Goal: Check status: Check status

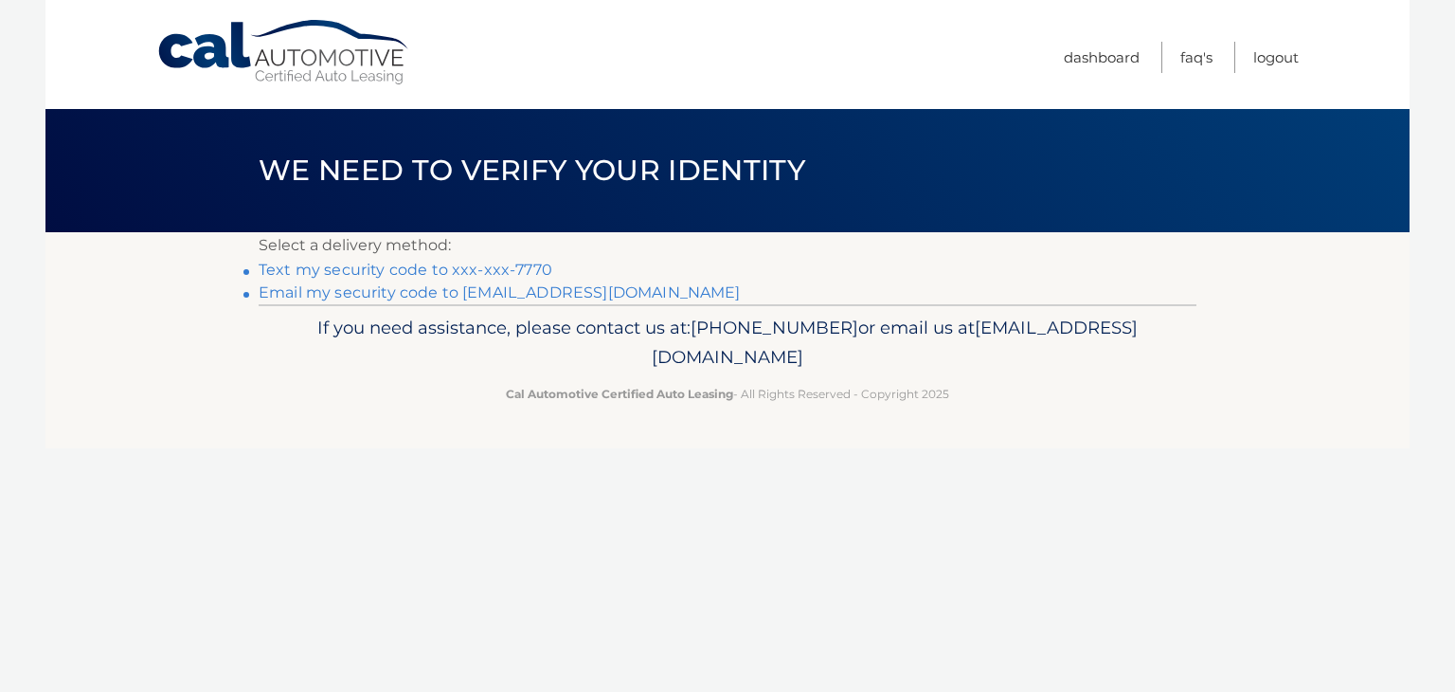
click at [443, 262] on link "Text my security code to xxx-xxx-7770" at bounding box center [406, 269] width 294 height 18
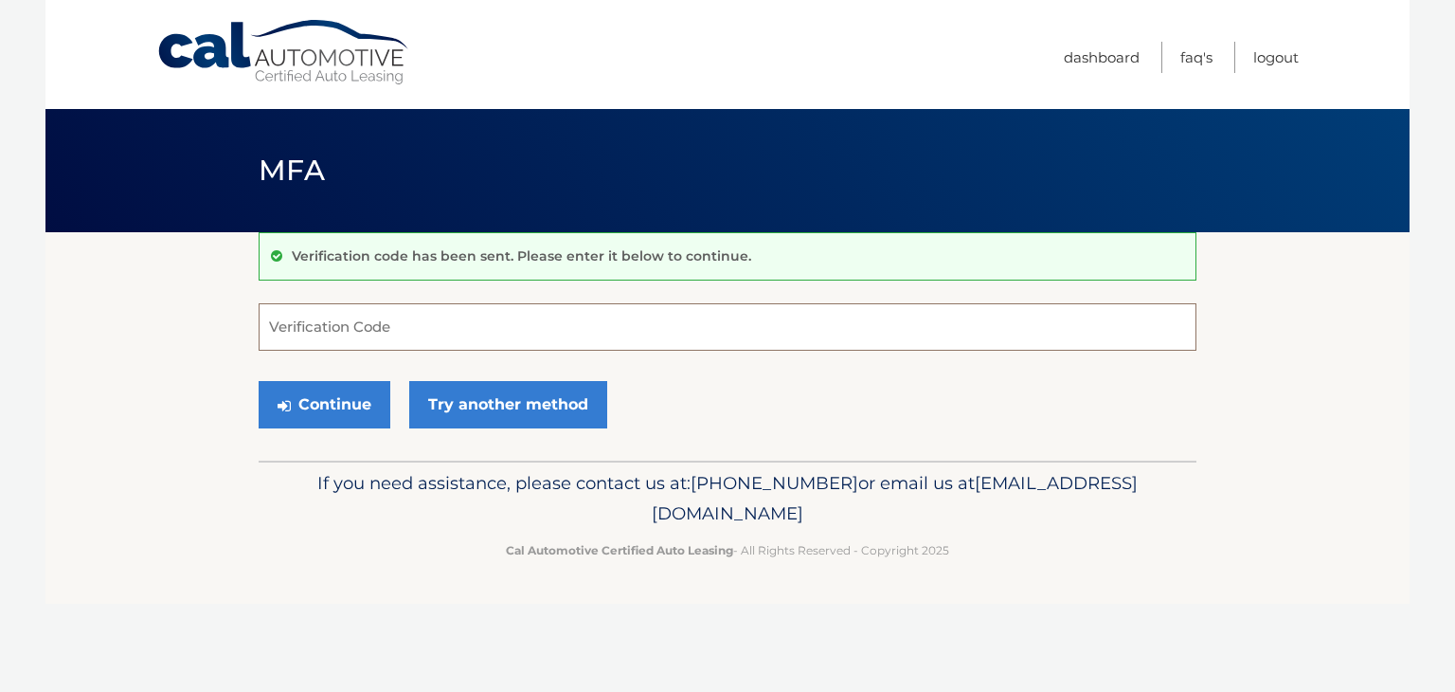
click at [436, 324] on input "Verification Code" at bounding box center [728, 326] width 938 height 47
type input "349910"
click at [346, 385] on button "Continue" at bounding box center [325, 404] width 132 height 47
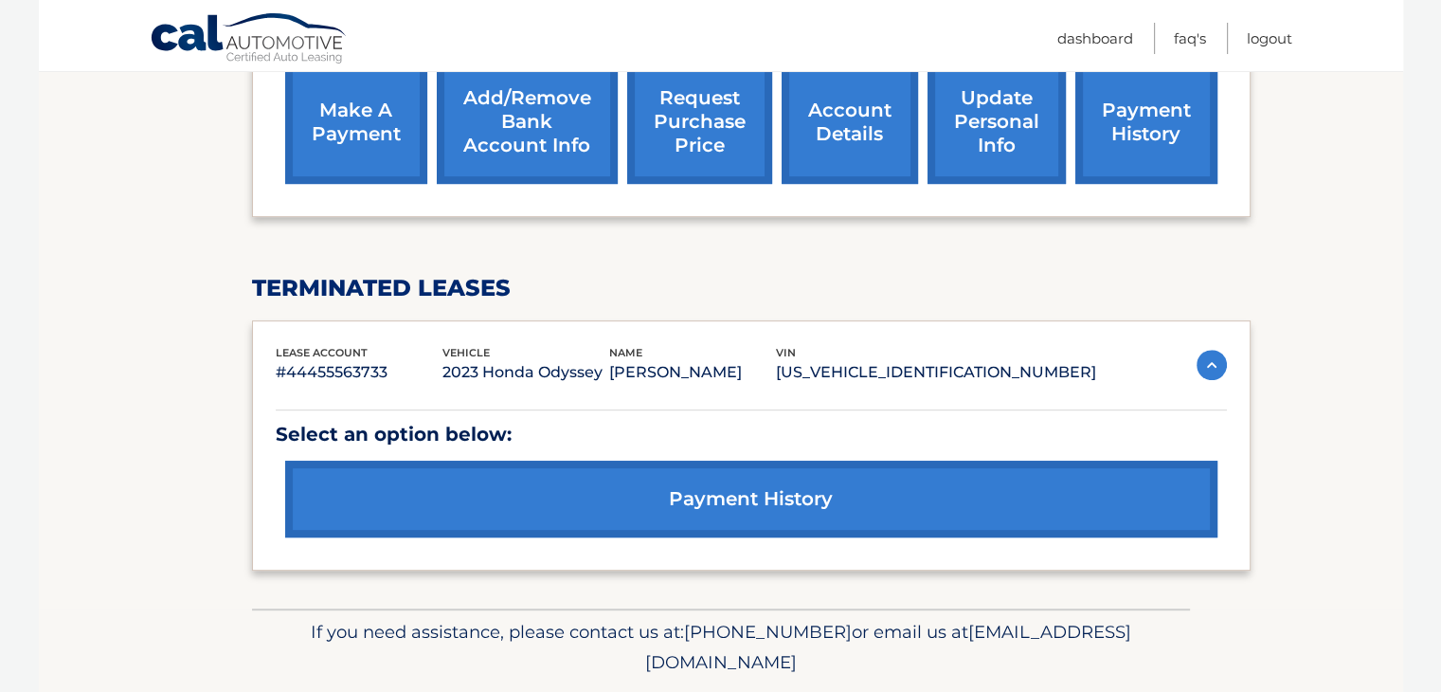
scroll to position [758, 0]
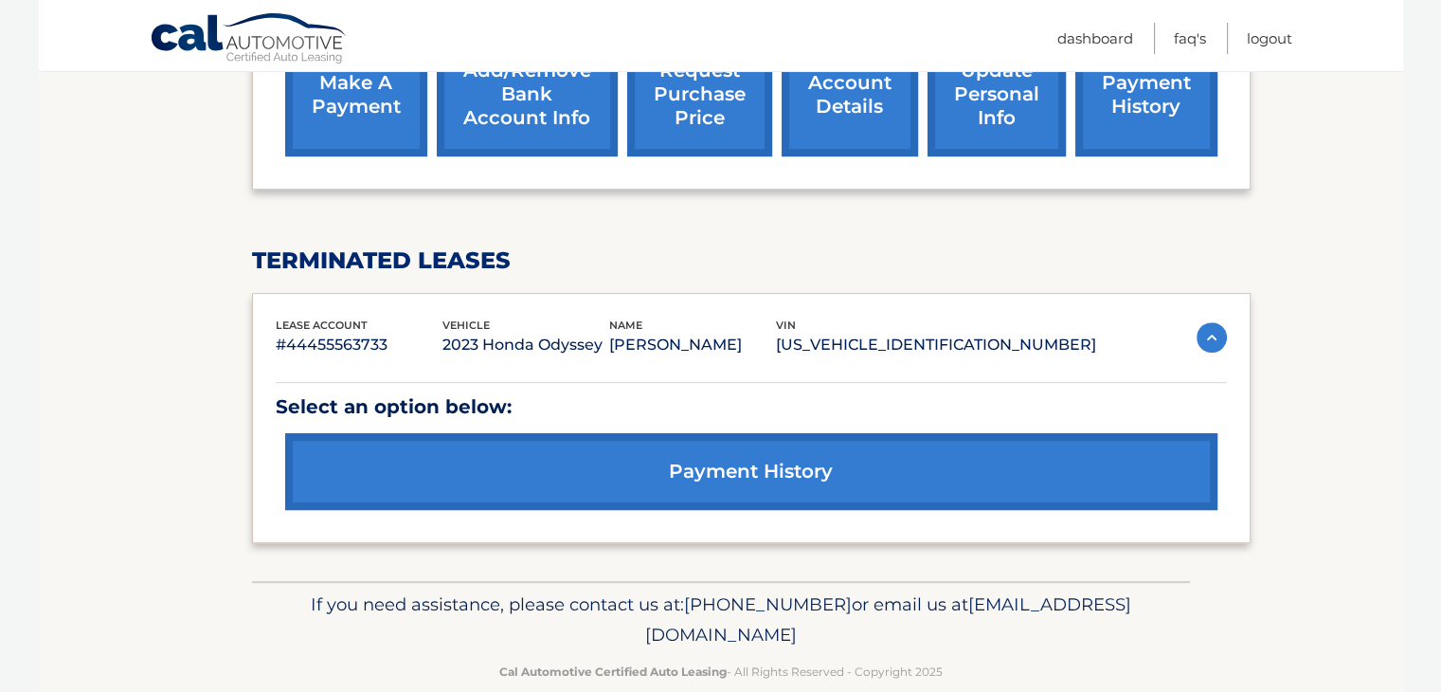
click at [783, 458] on link "payment history" at bounding box center [751, 471] width 932 height 77
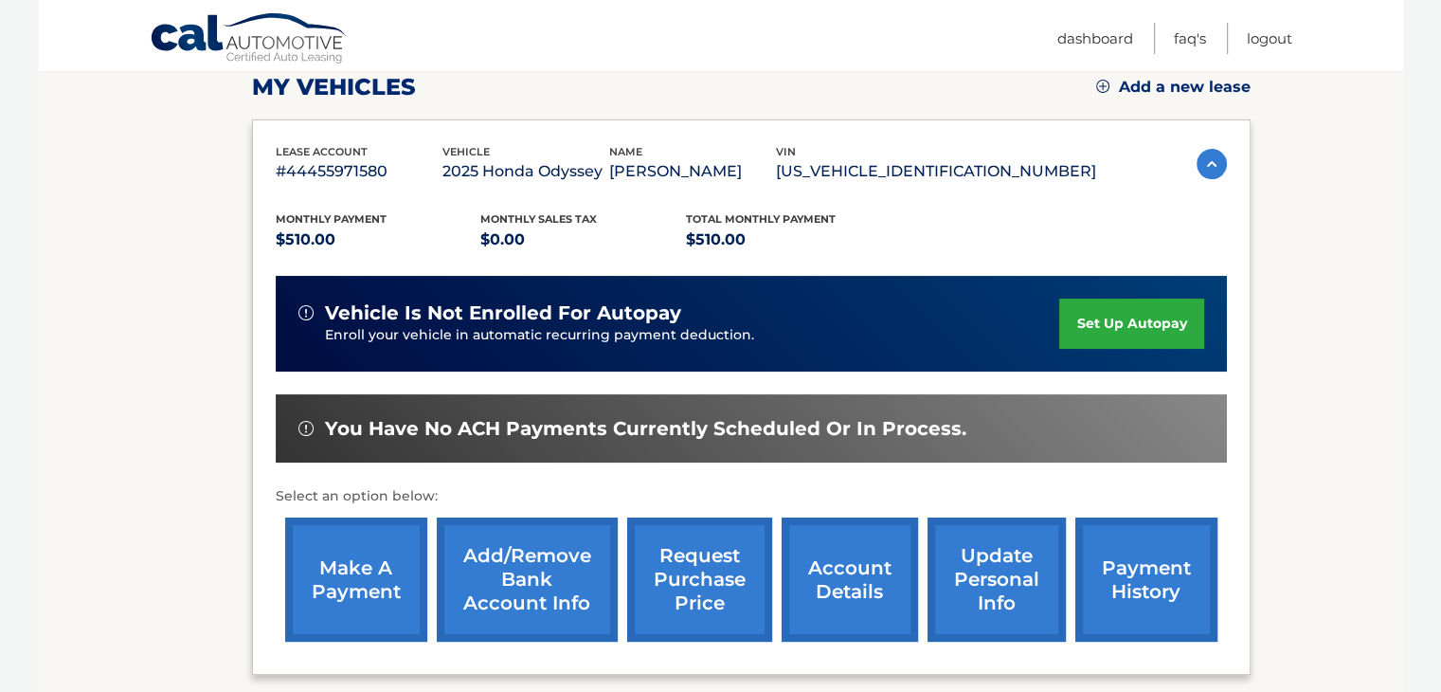
scroll to position [290, 0]
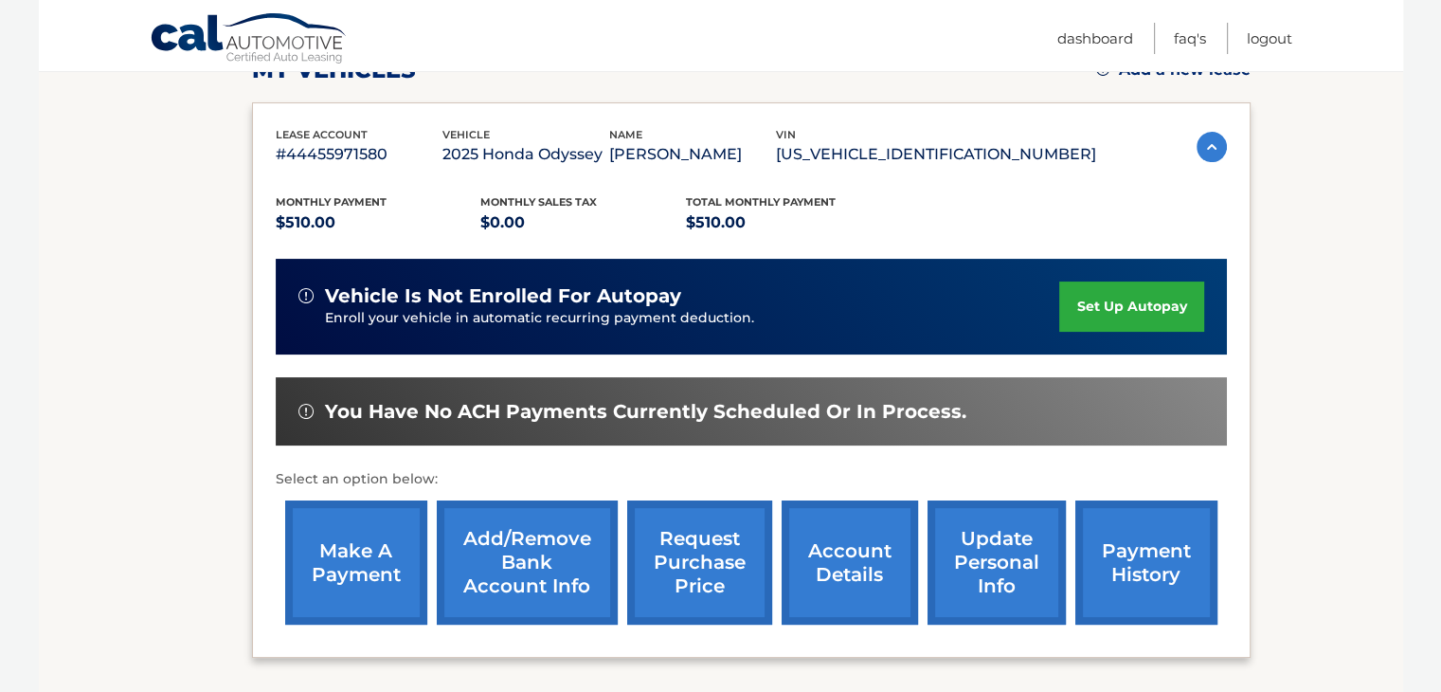
click at [1151, 563] on link "payment history" at bounding box center [1146, 562] width 142 height 124
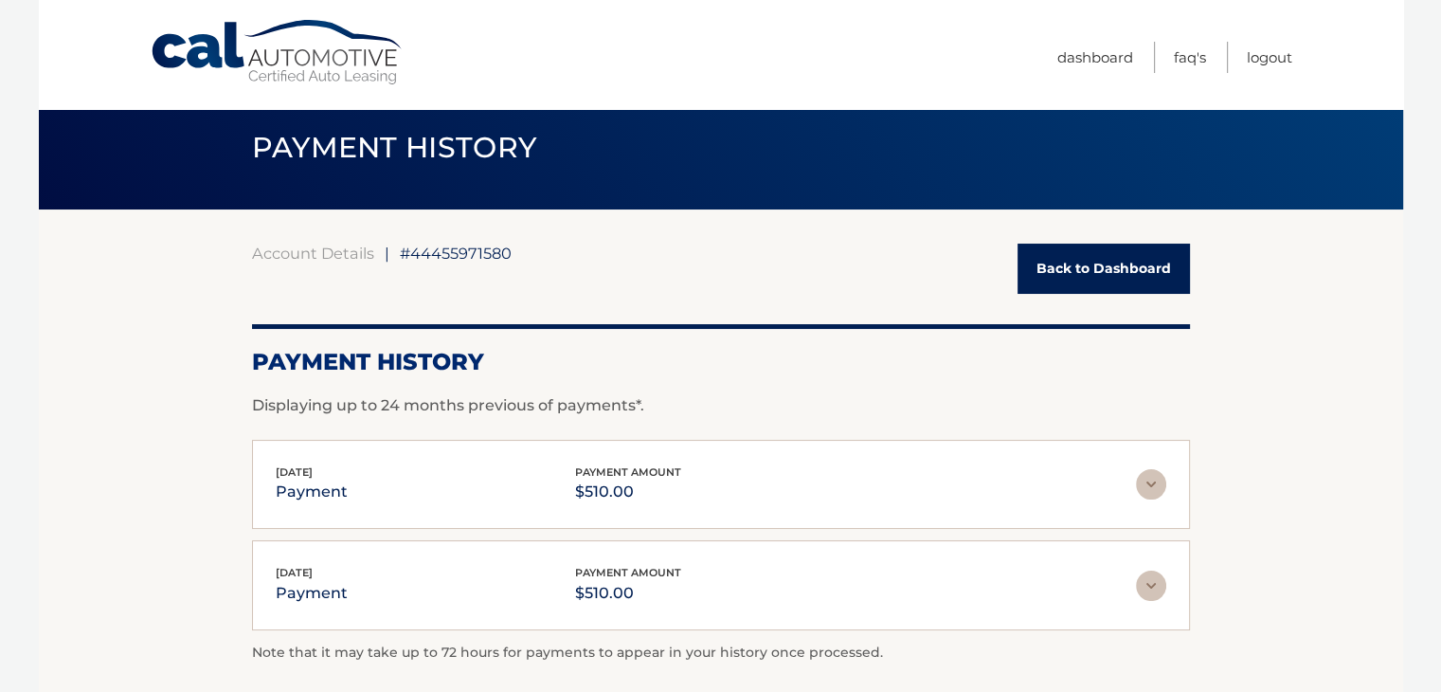
scroll to position [47, 0]
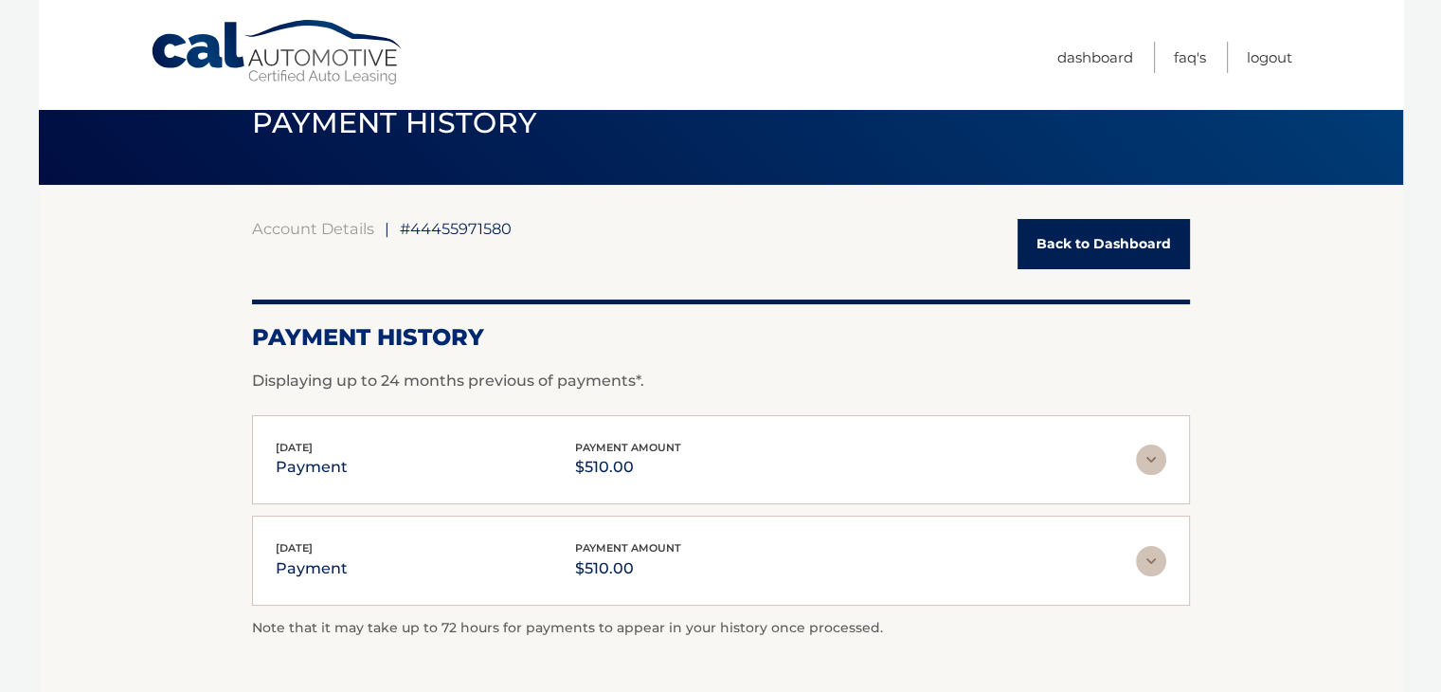
click at [614, 566] on p "$510.00" at bounding box center [628, 568] width 106 height 27
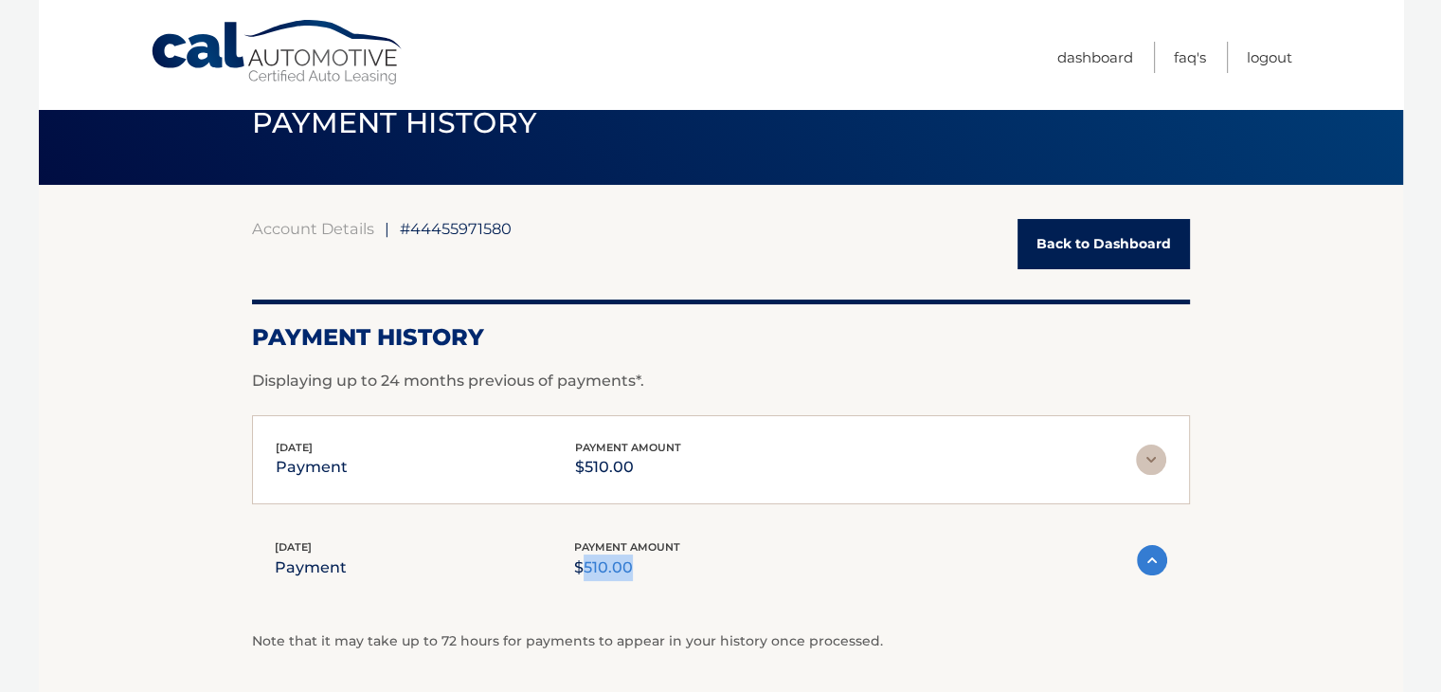
click at [614, 566] on p "$510.00" at bounding box center [627, 567] width 106 height 27
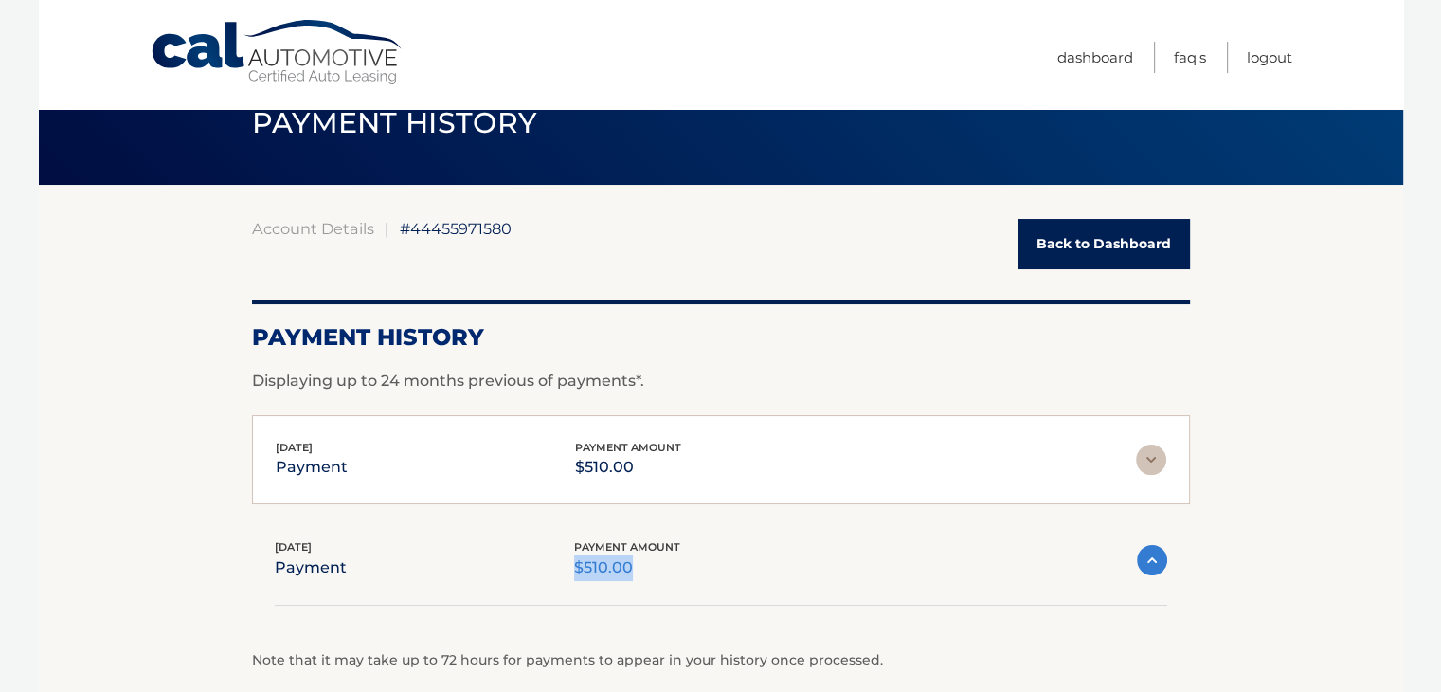
click at [614, 566] on p "$510.00" at bounding box center [627, 567] width 106 height 27
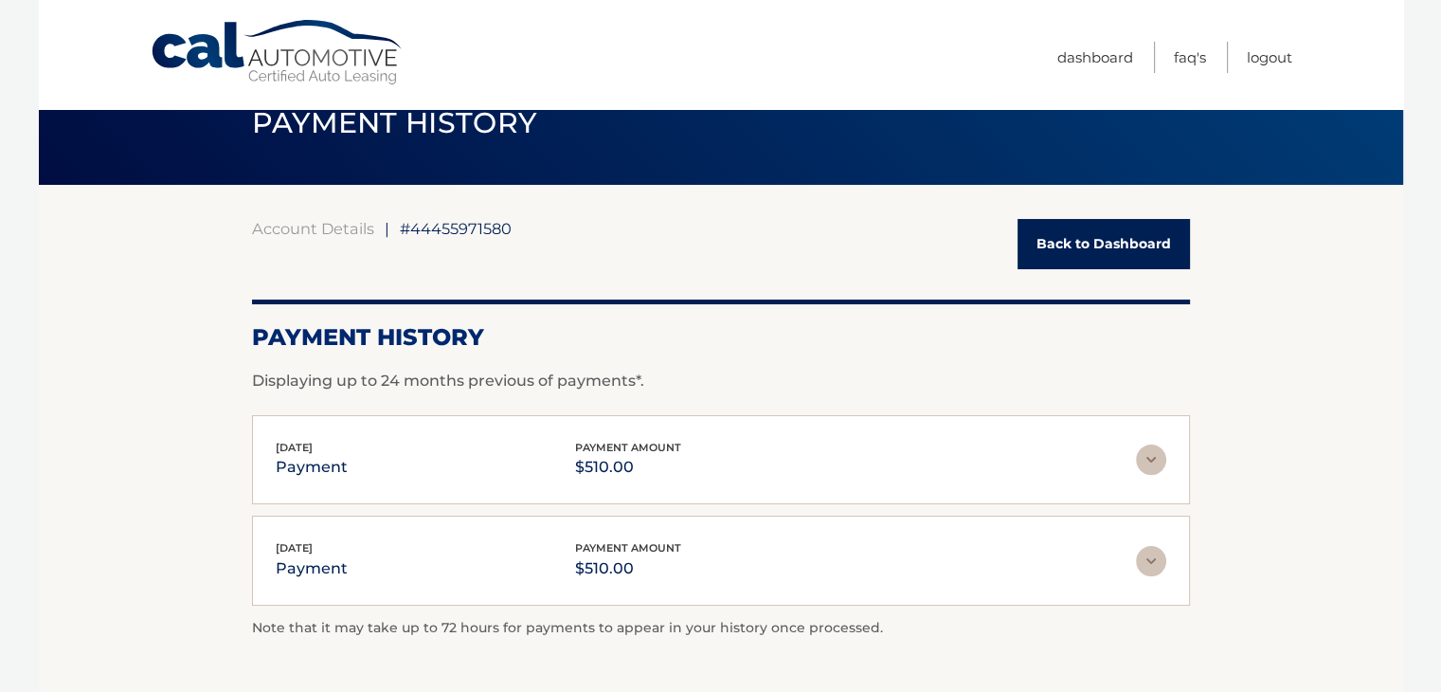
click at [633, 459] on p "$510.00" at bounding box center [628, 467] width 106 height 27
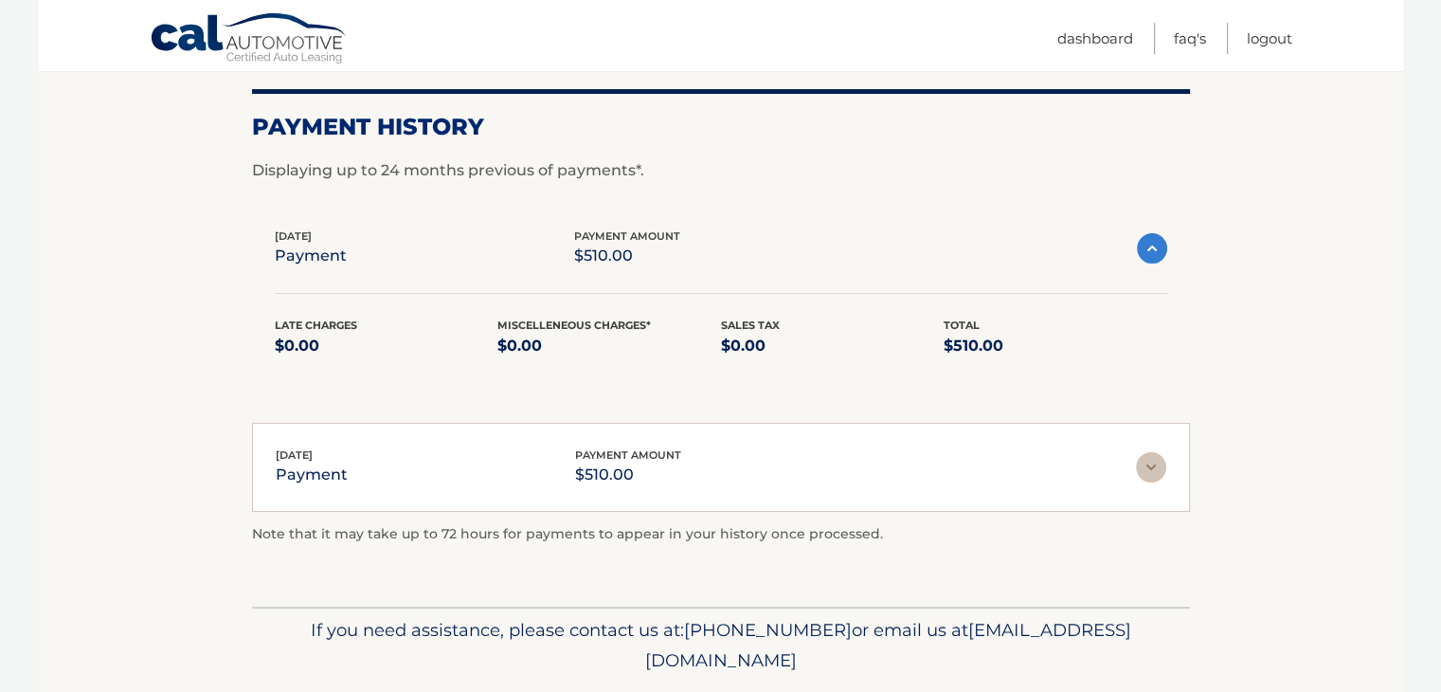
scroll to position [260, 0]
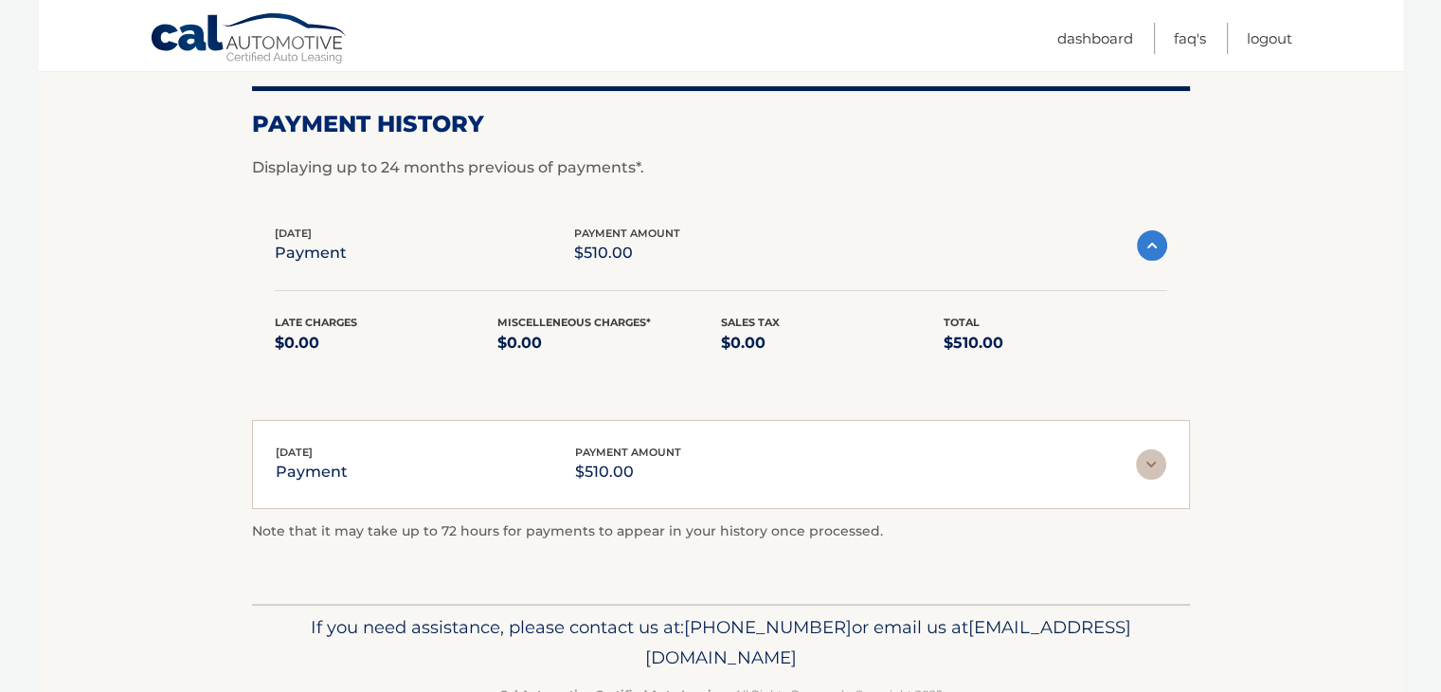
click at [610, 464] on p "$510.00" at bounding box center [628, 471] width 106 height 27
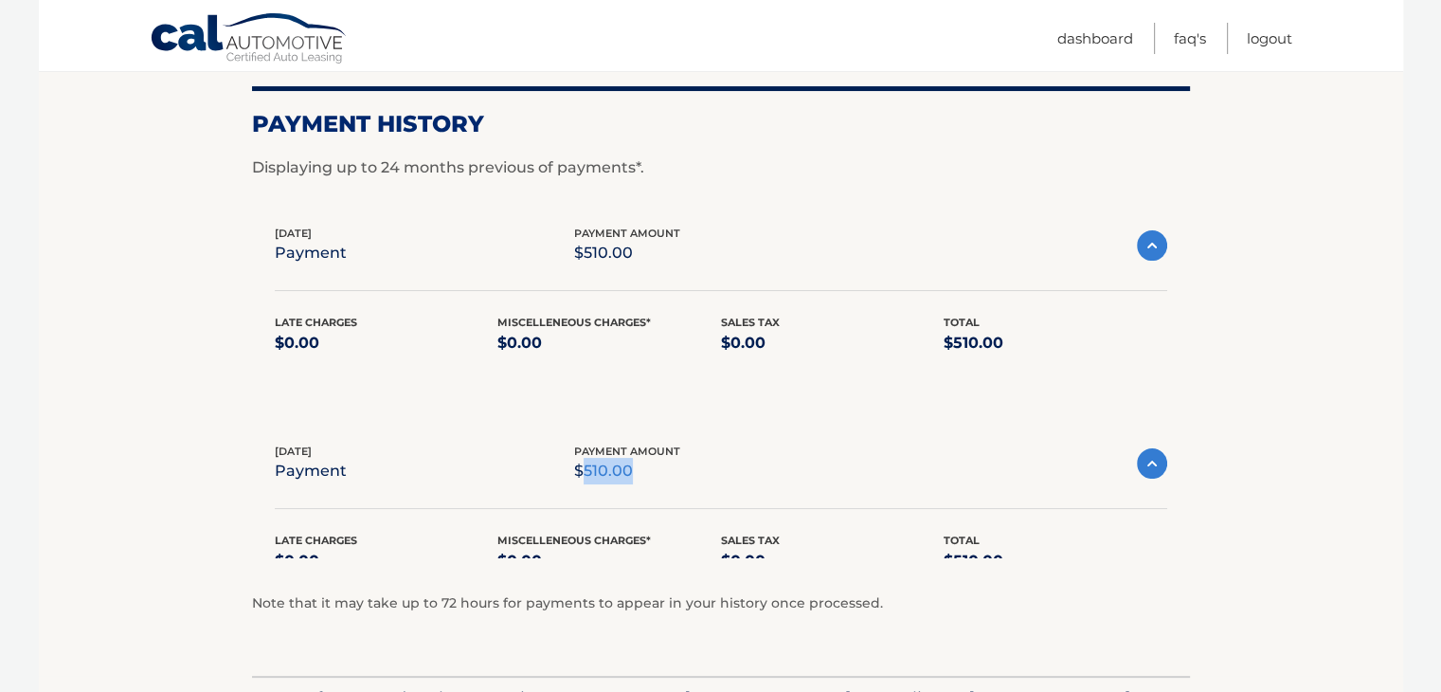
click at [610, 464] on p "$510.00" at bounding box center [627, 471] width 106 height 27
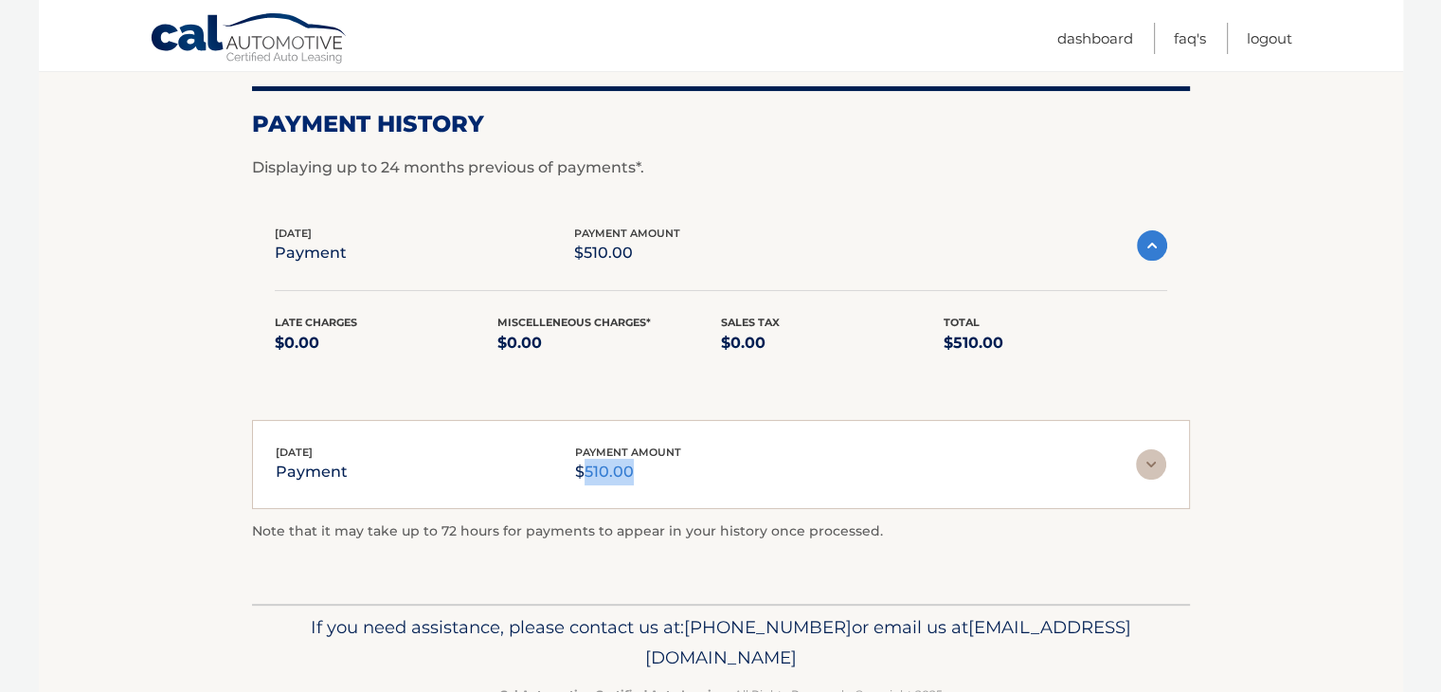
click at [610, 464] on p "$510.00" at bounding box center [628, 471] width 106 height 27
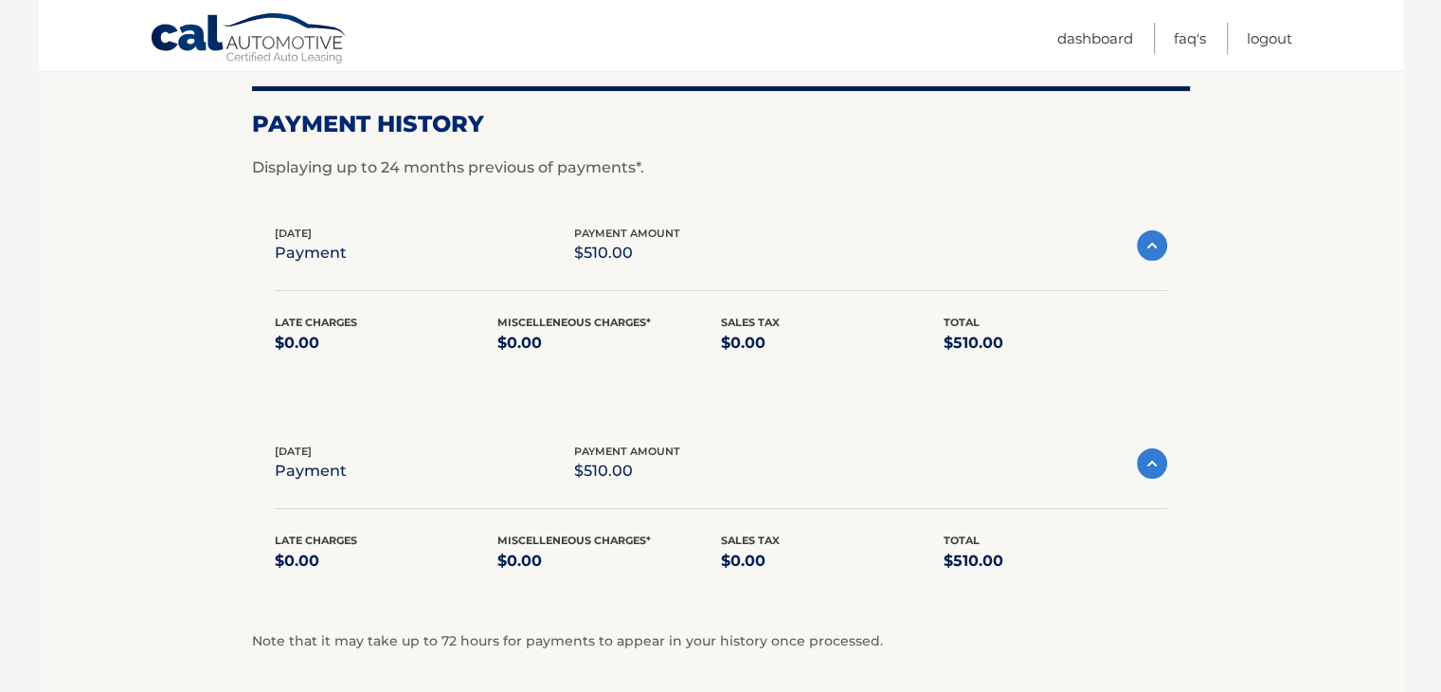
click at [548, 339] on p "$0.00" at bounding box center [609, 343] width 224 height 27
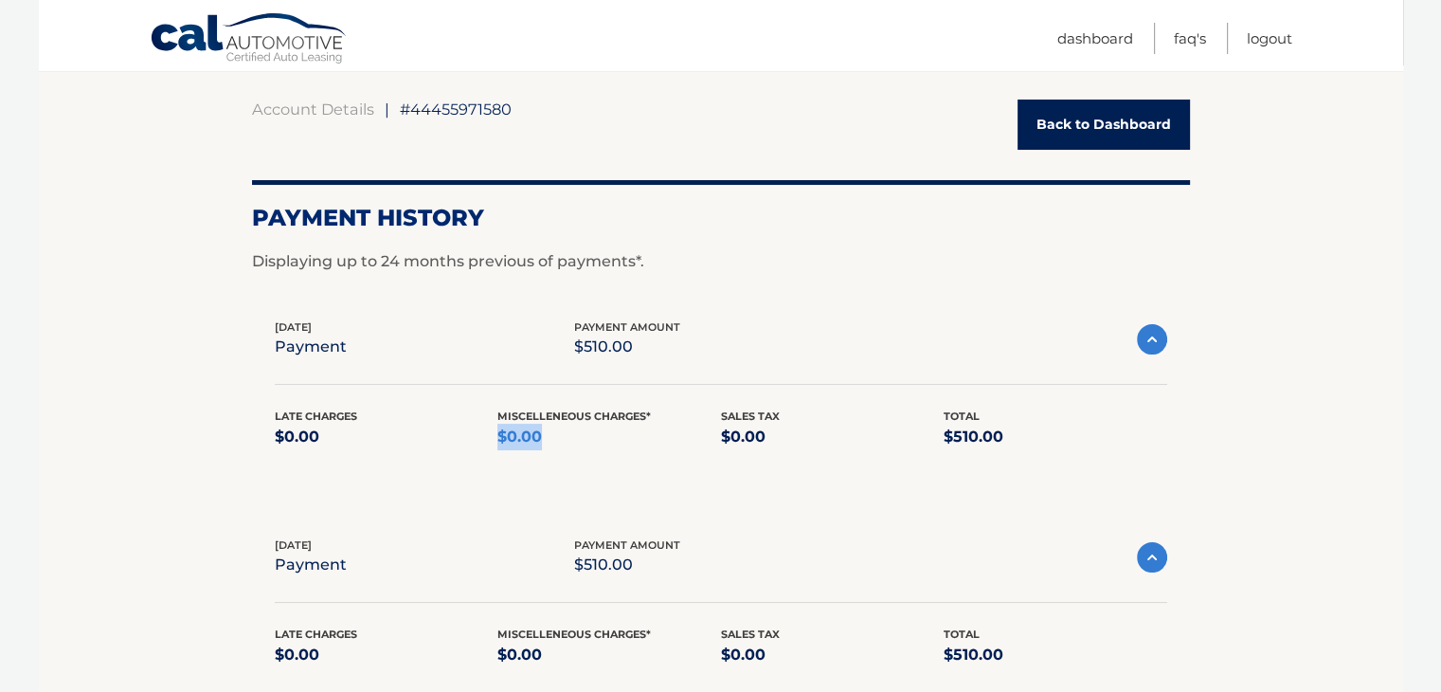
scroll to position [166, 0]
click at [606, 355] on p "$510.00" at bounding box center [627, 347] width 106 height 27
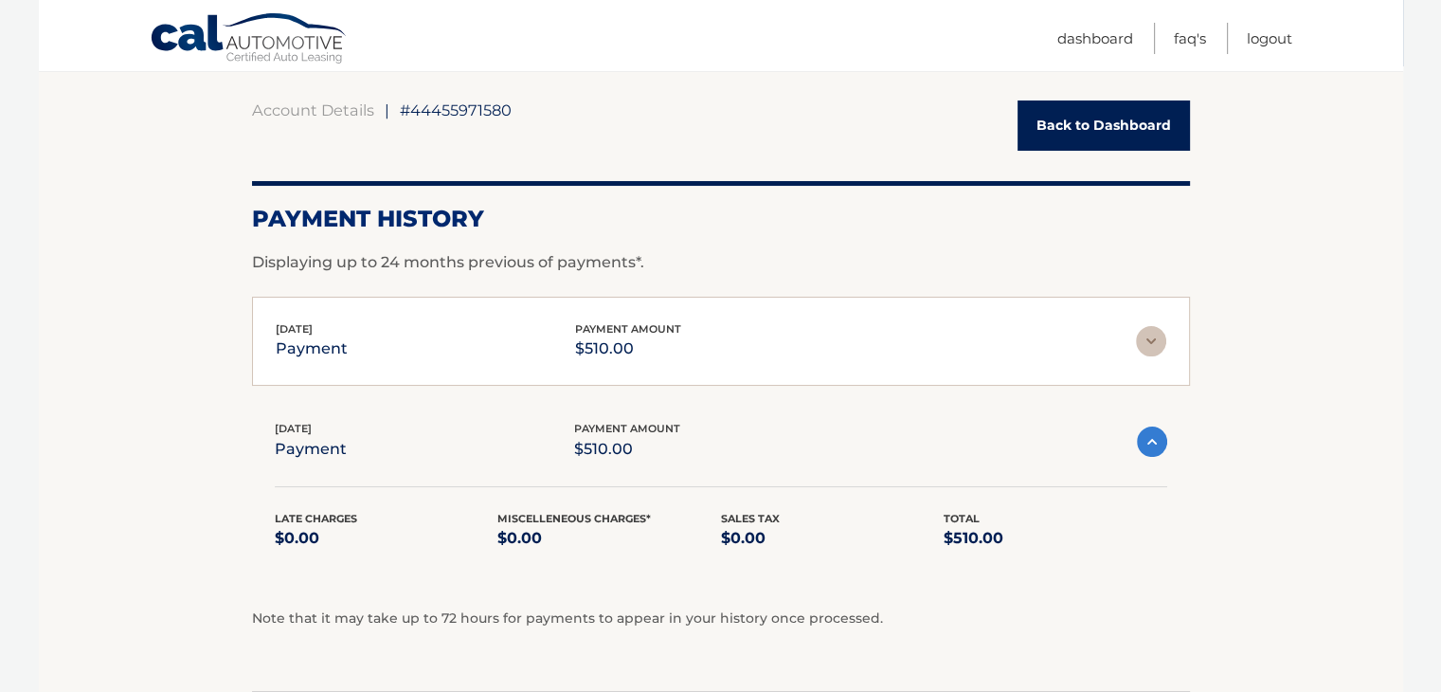
click at [1144, 337] on img at bounding box center [1151, 341] width 30 height 30
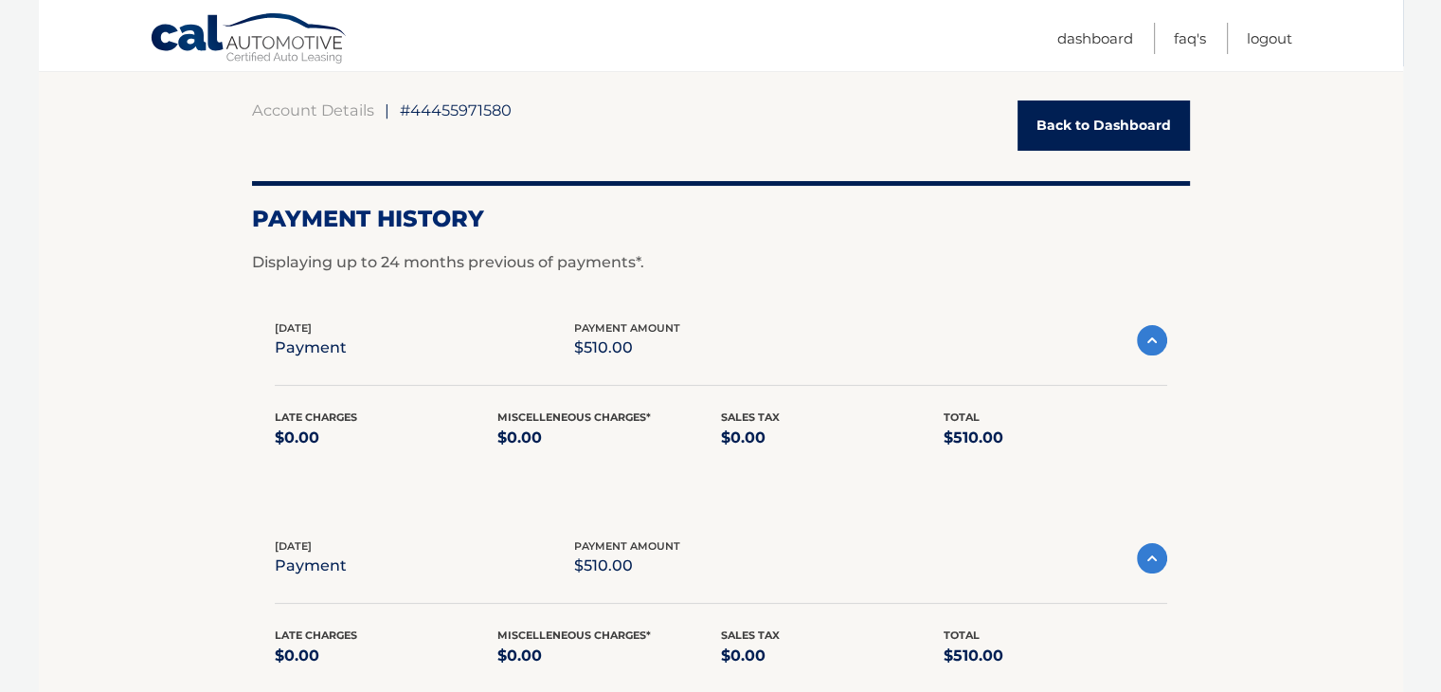
click at [1140, 334] on img at bounding box center [1152, 340] width 30 height 30
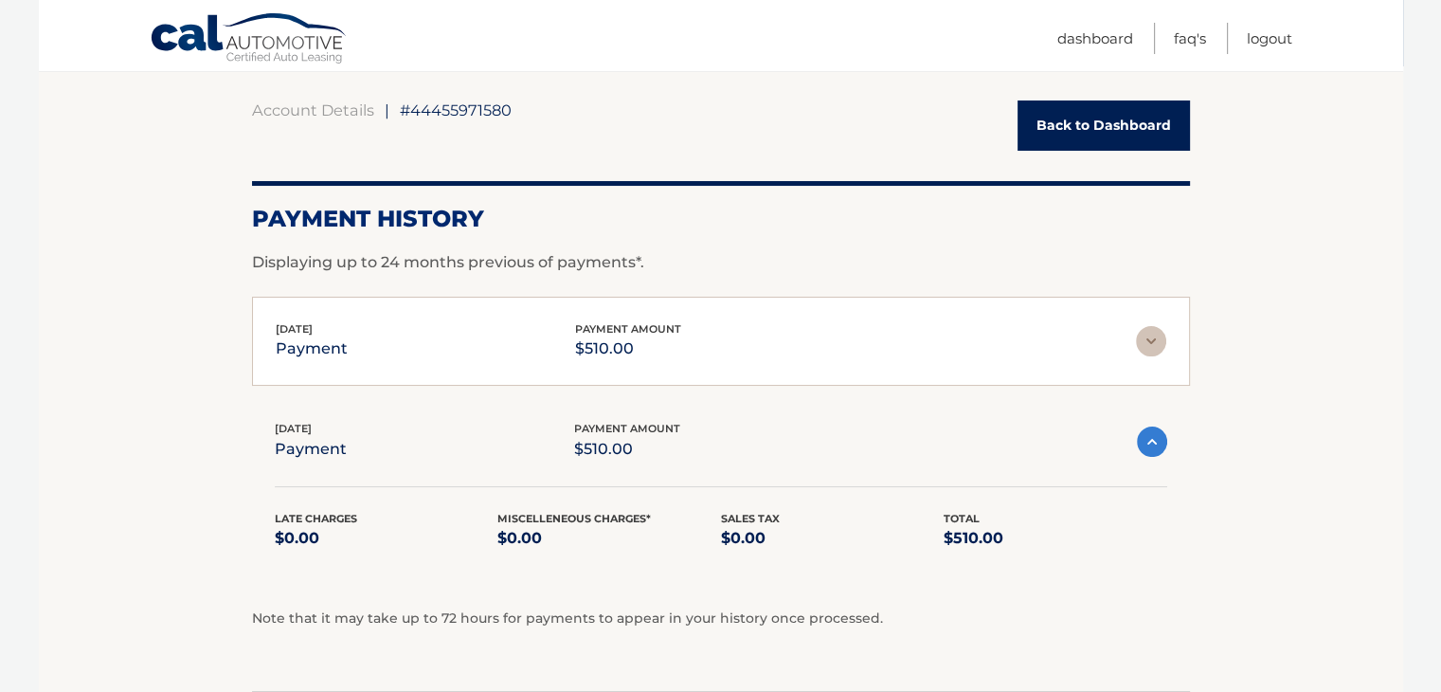
click at [1165, 440] on img at bounding box center [1152, 441] width 30 height 30
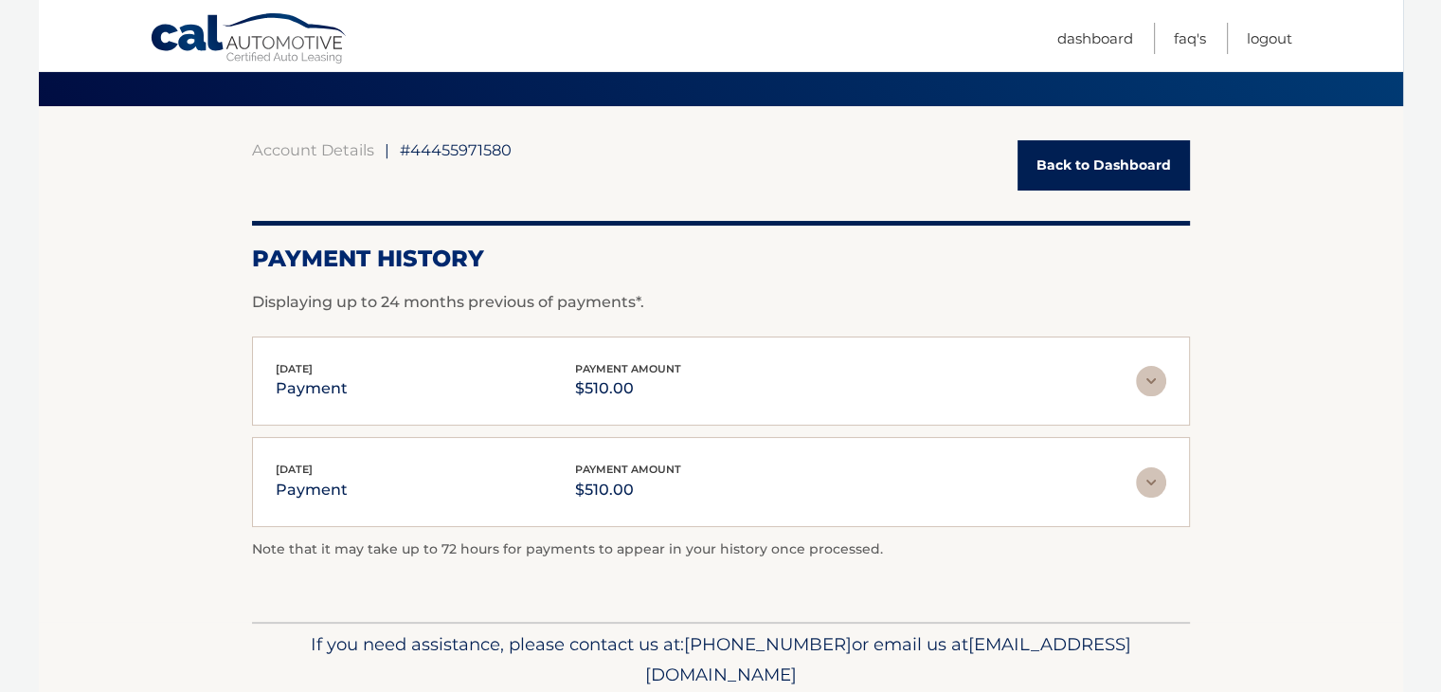
scroll to position [0, 0]
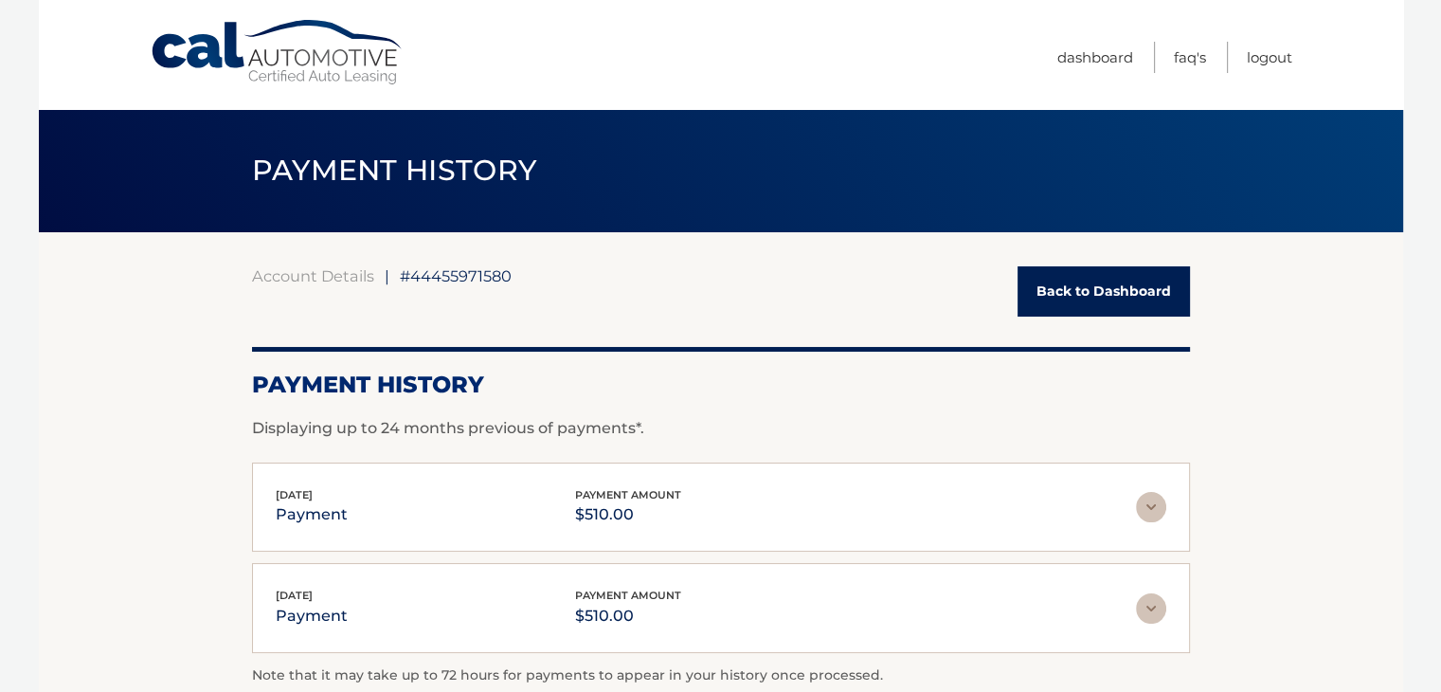
click at [1077, 298] on link "Back to Dashboard" at bounding box center [1103, 291] width 172 height 50
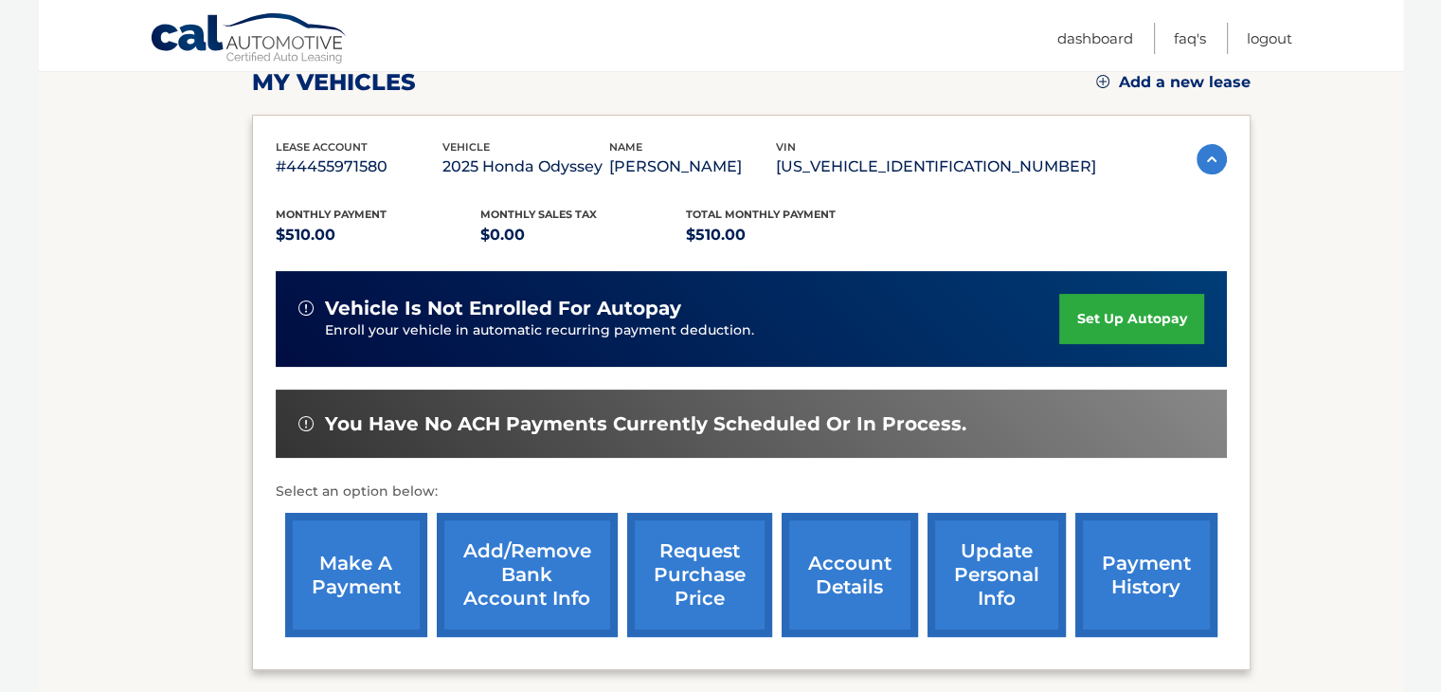
scroll to position [284, 0]
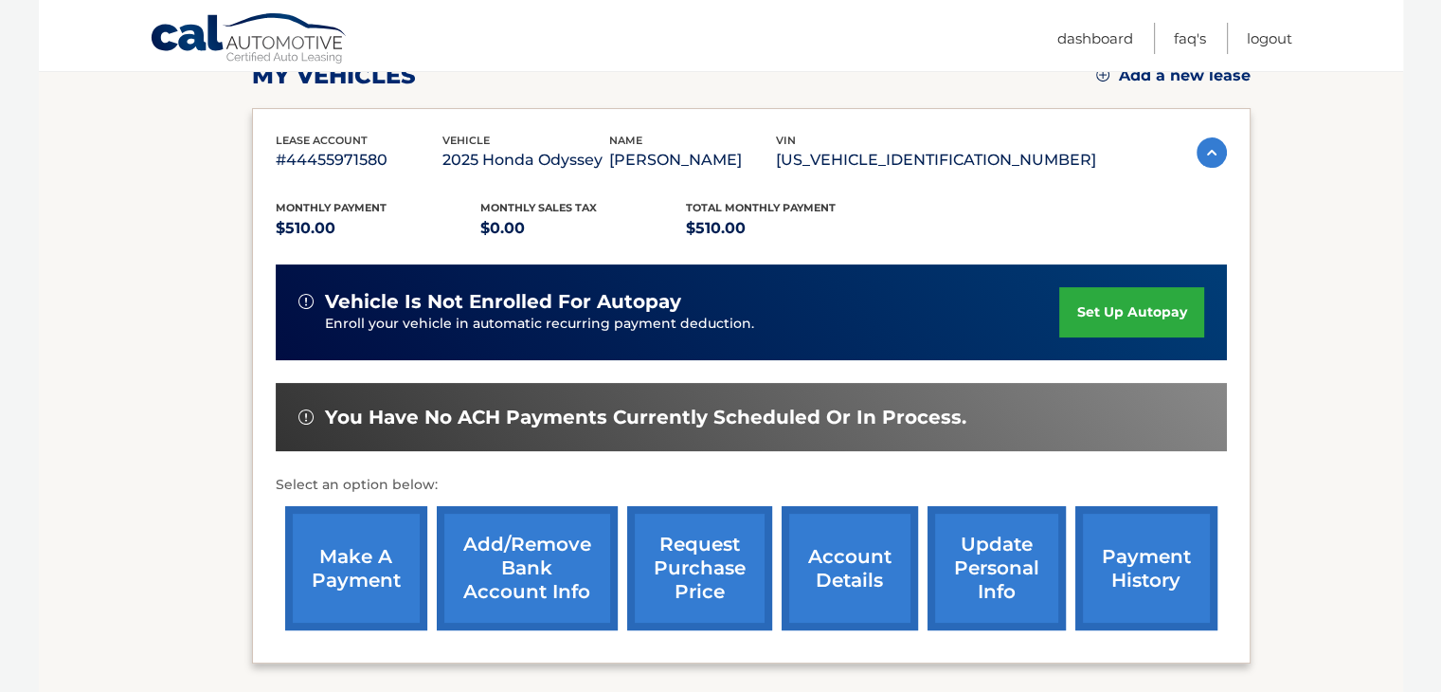
click at [865, 555] on link "account details" at bounding box center [849, 568] width 136 height 124
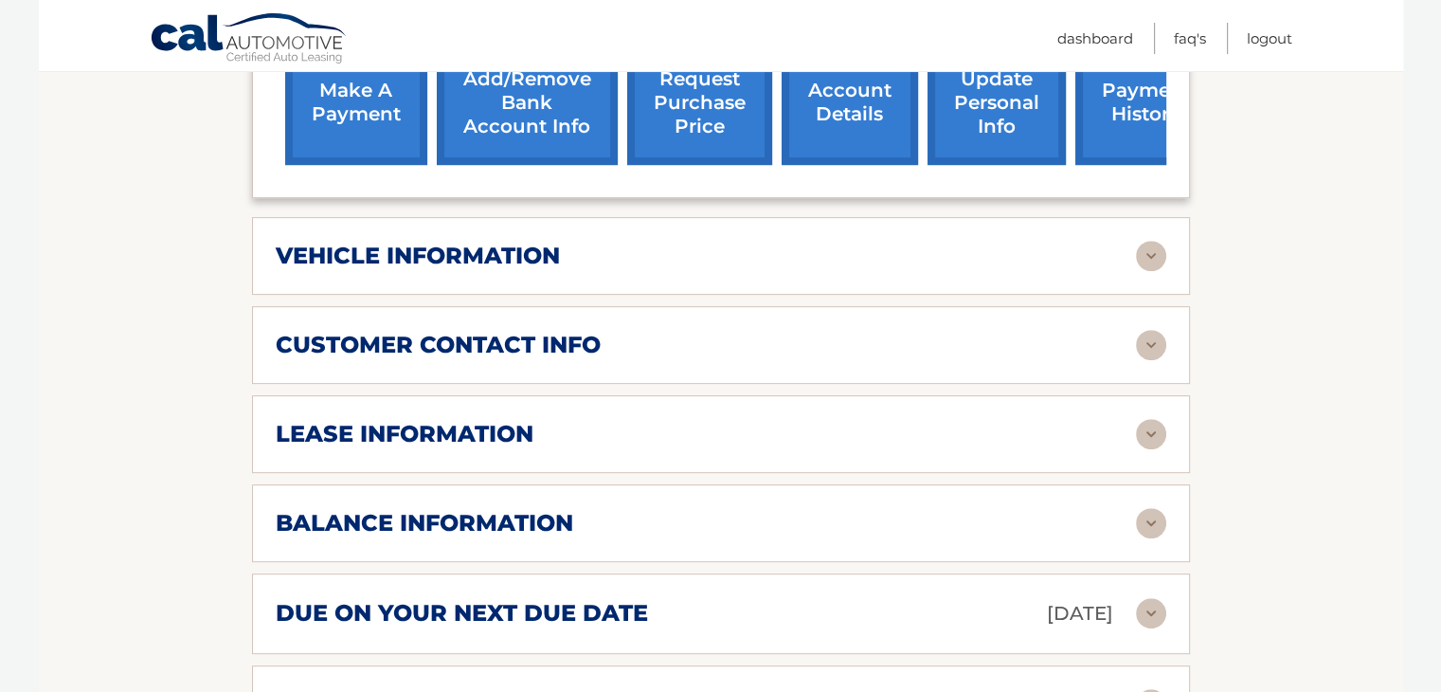
scroll to position [805, 0]
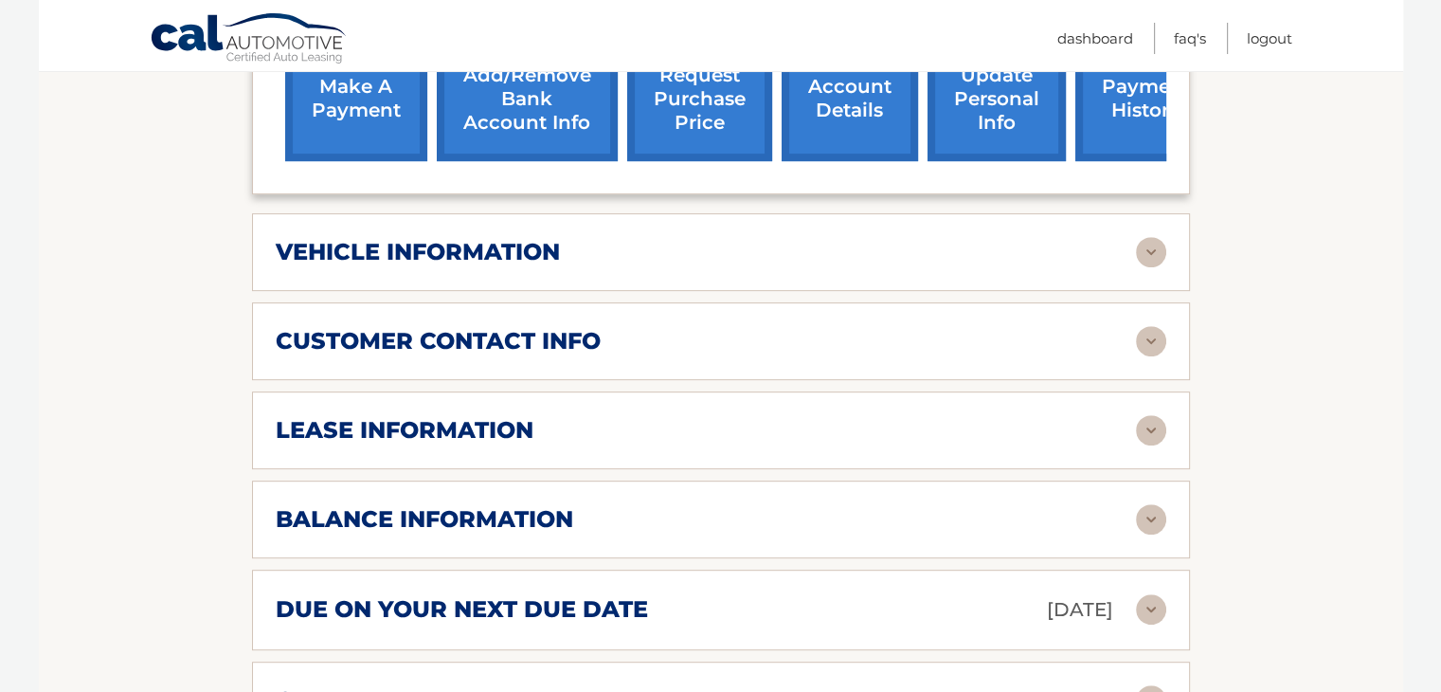
click at [1144, 594] on img at bounding box center [1151, 609] width 30 height 30
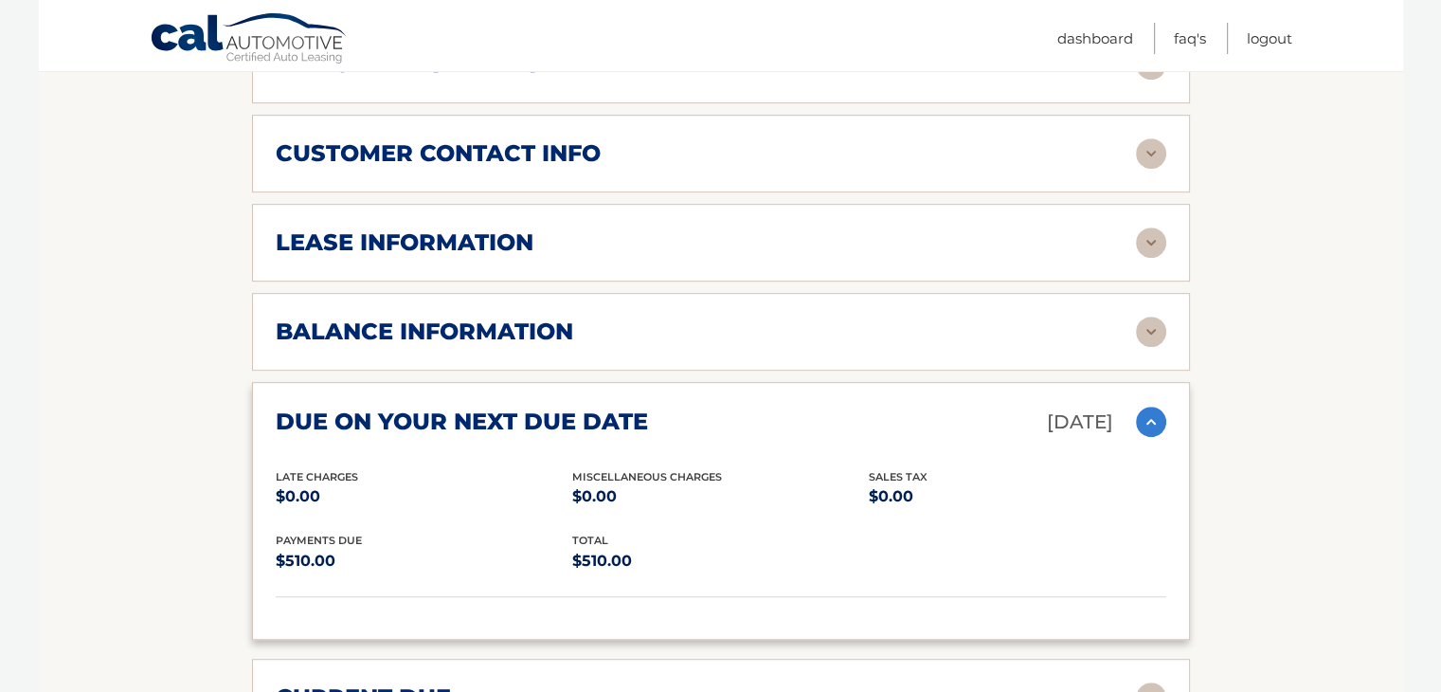
scroll to position [995, 0]
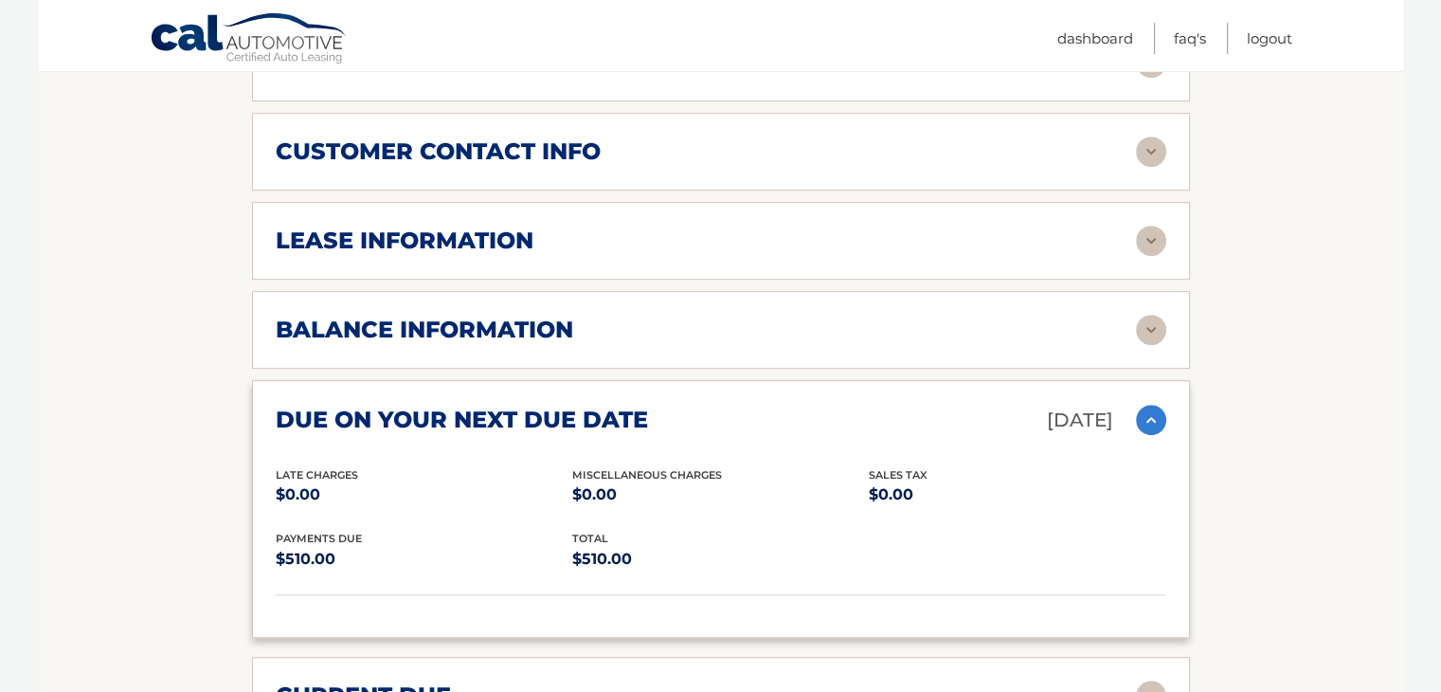
click at [1145, 404] on img at bounding box center [1151, 419] width 30 height 30
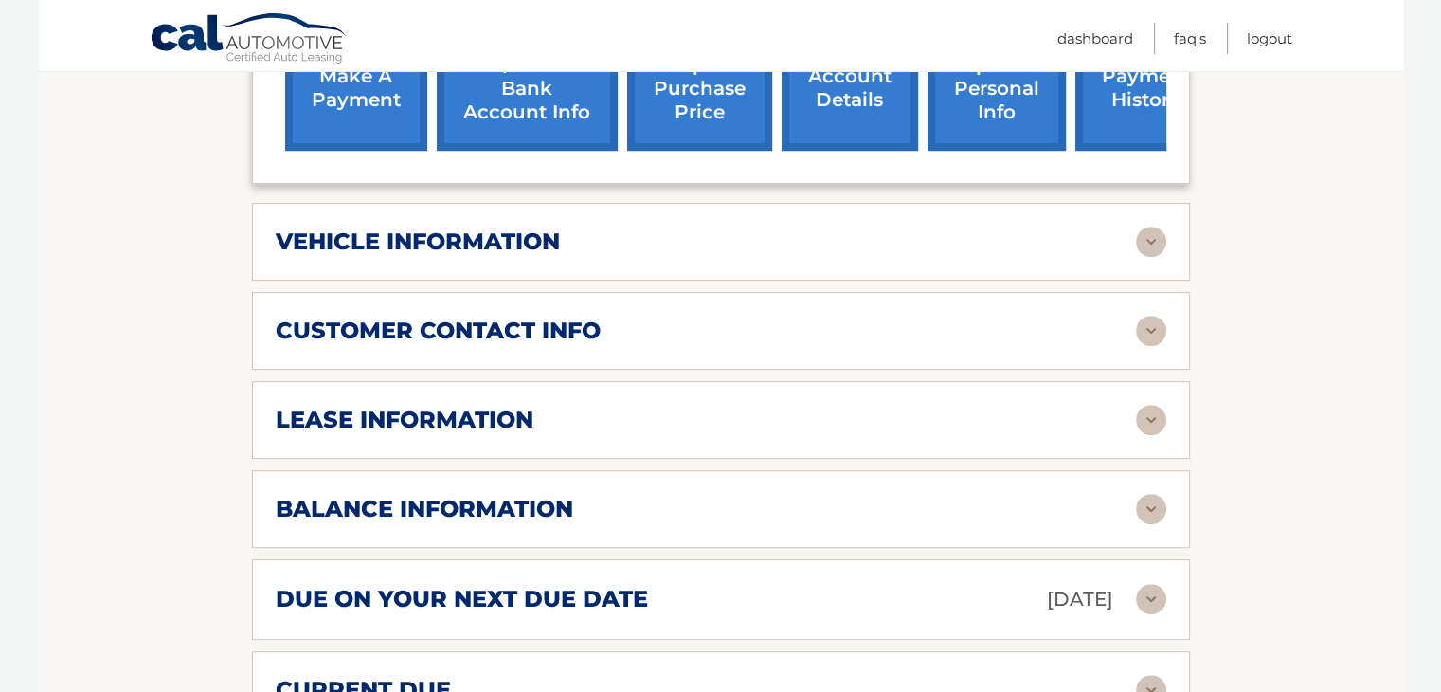
scroll to position [805, 0]
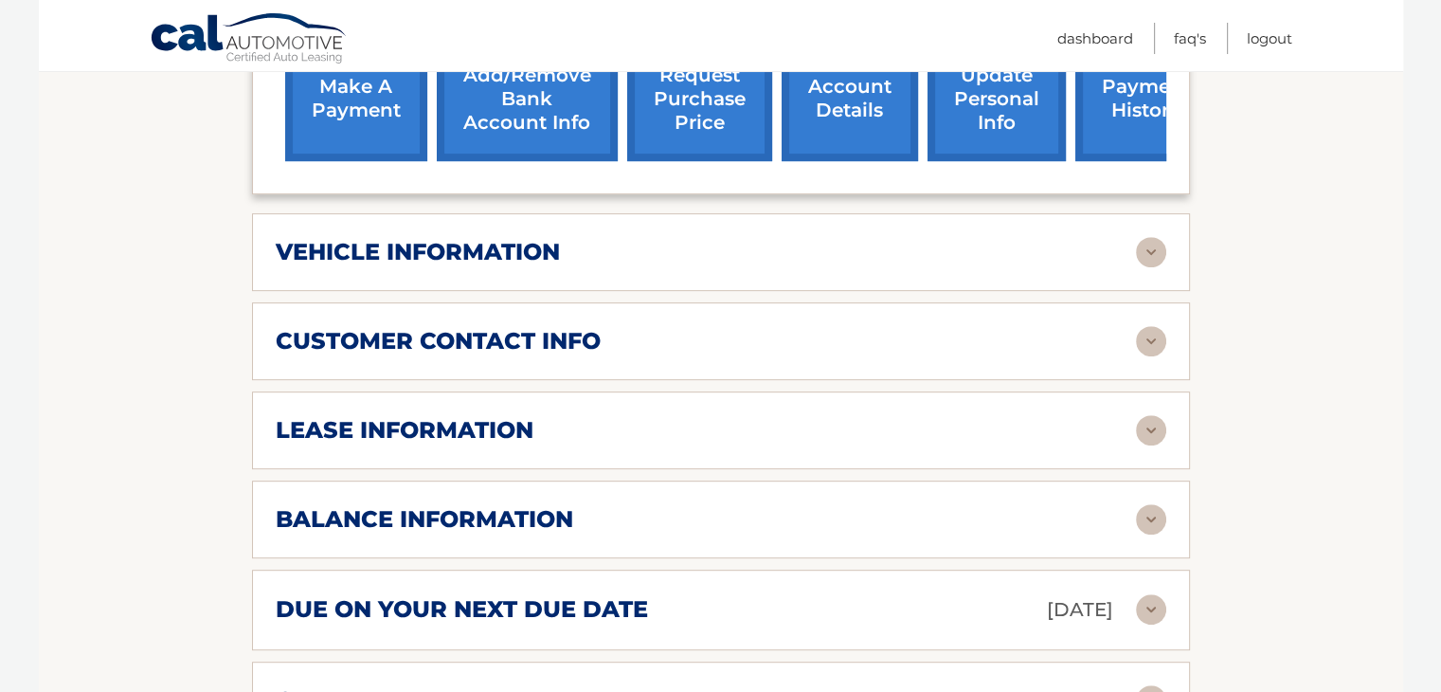
click at [1133, 416] on div "lease information" at bounding box center [706, 430] width 860 height 28
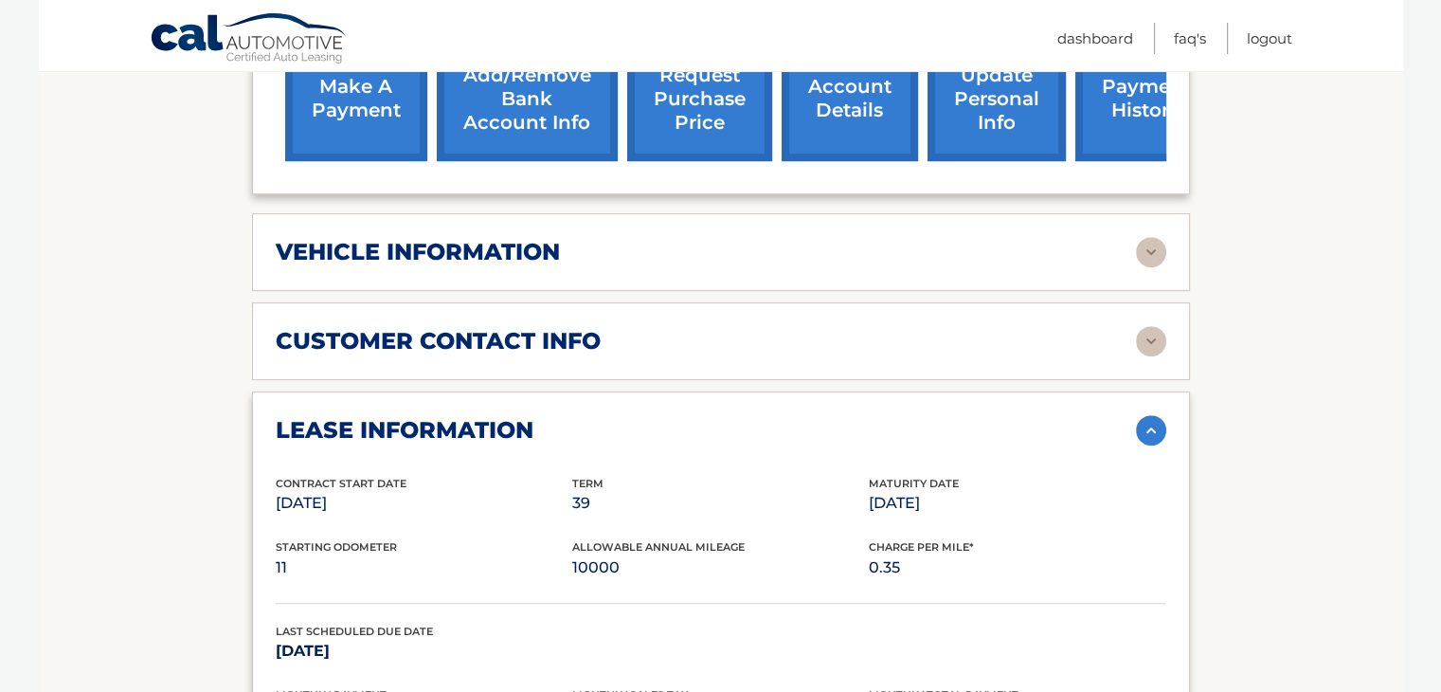
click at [1130, 416] on div "lease information" at bounding box center [706, 430] width 860 height 28
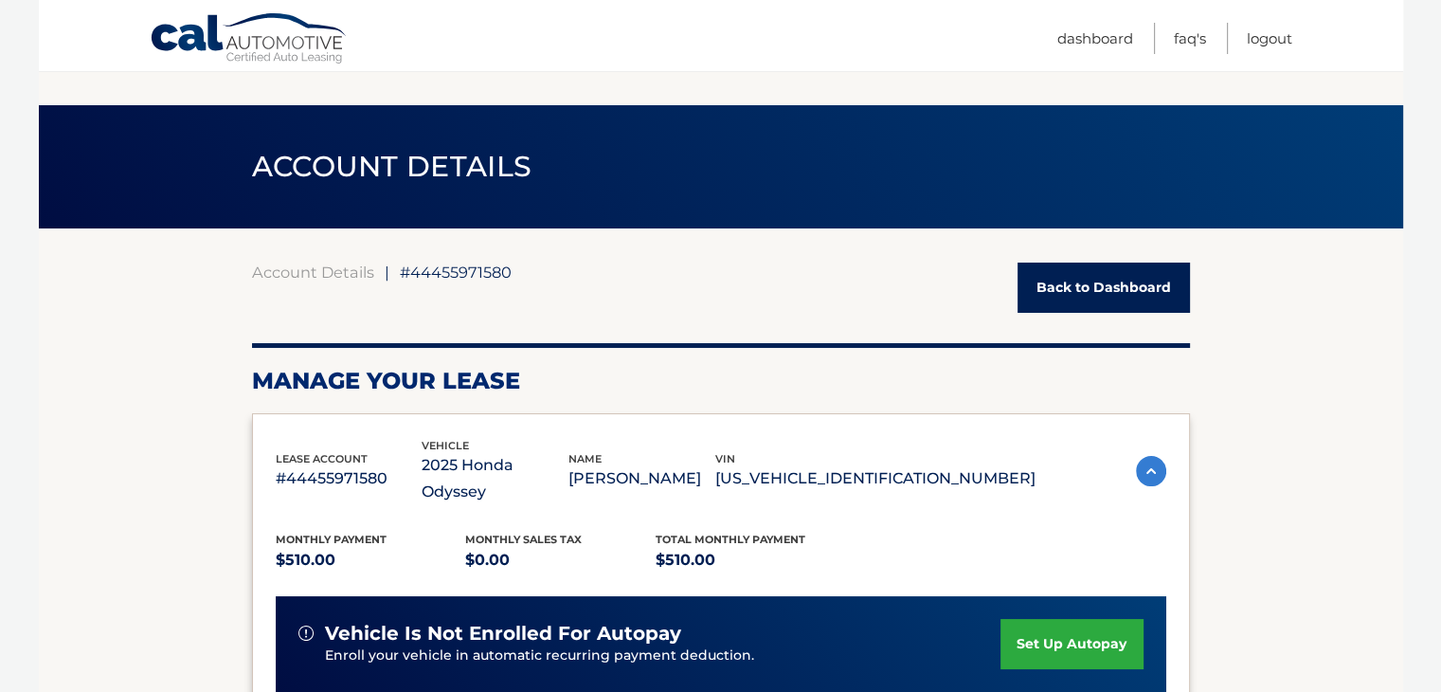
scroll to position [0, 0]
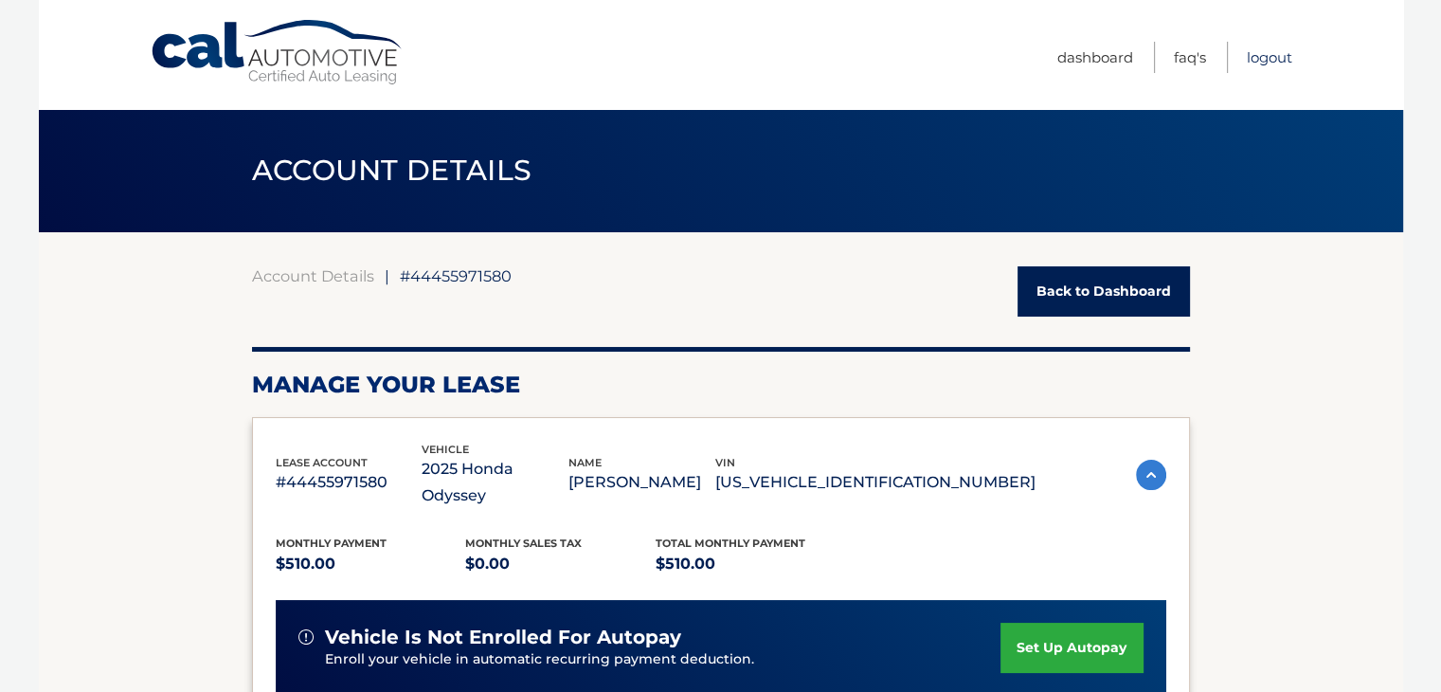
click at [1255, 55] on link "Logout" at bounding box center [1269, 57] width 45 height 31
